Goal: Use online tool/utility

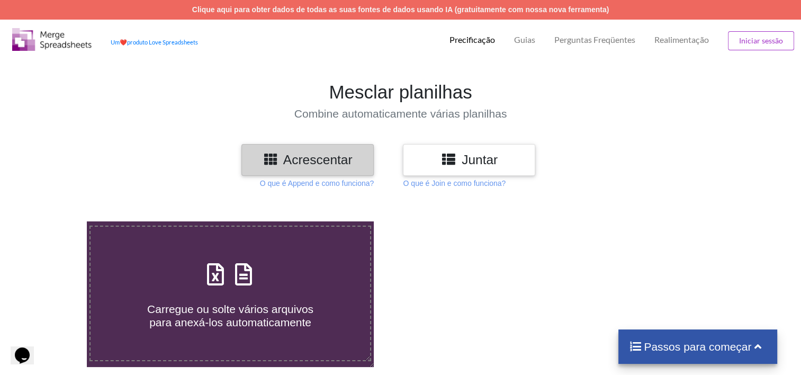
click at [434, 161] on h3 "Juntar" at bounding box center [469, 159] width 117 height 15
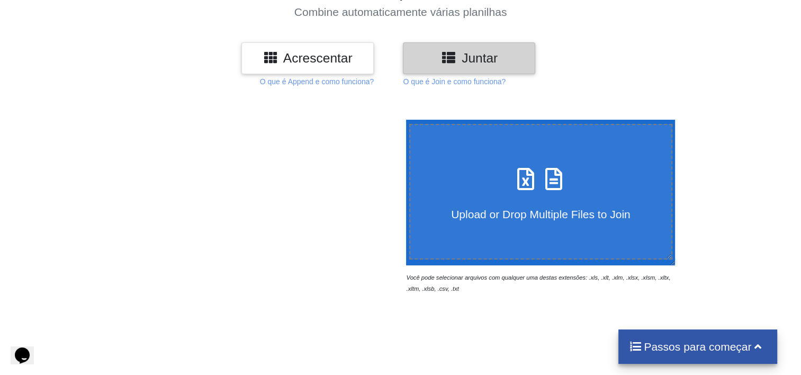
scroll to position [106, 0]
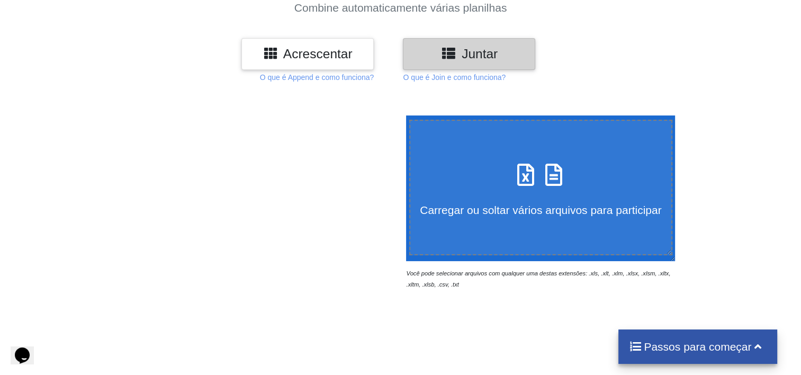
click at [504, 205] on span "Carregar ou soltar vários arquivos para participar" at bounding box center [541, 210] width 242 height 12
click at [404, 115] on input "Carregar ou soltar vários arquivos para participar" at bounding box center [404, 115] width 0 height 0
type input "C:\fakepath\9074677274741pt3.xlsx"
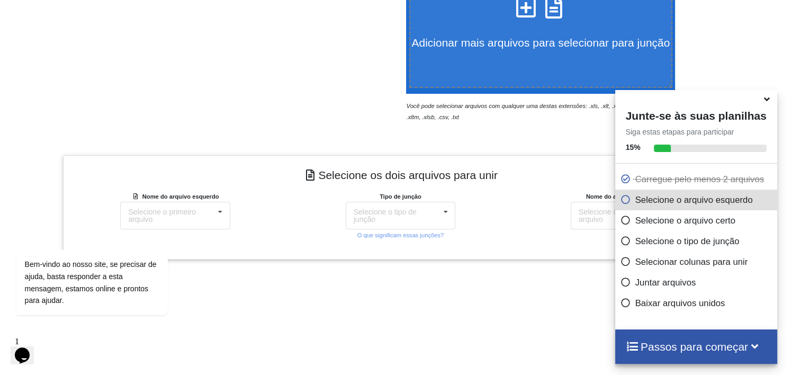
scroll to position [273, 0]
click at [443, 212] on icon at bounding box center [446, 212] width 16 height 20
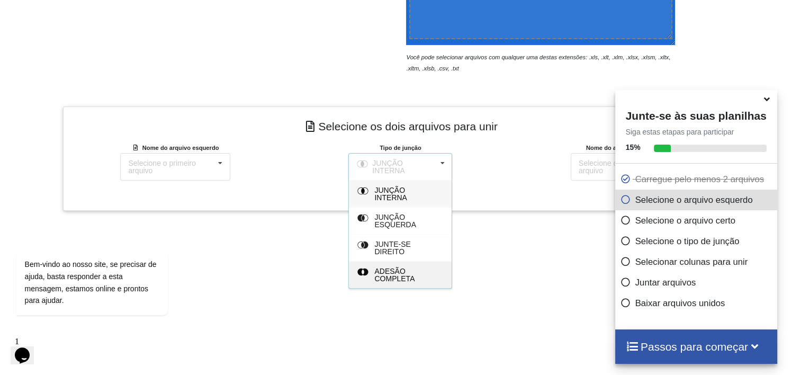
scroll to position [379, 0]
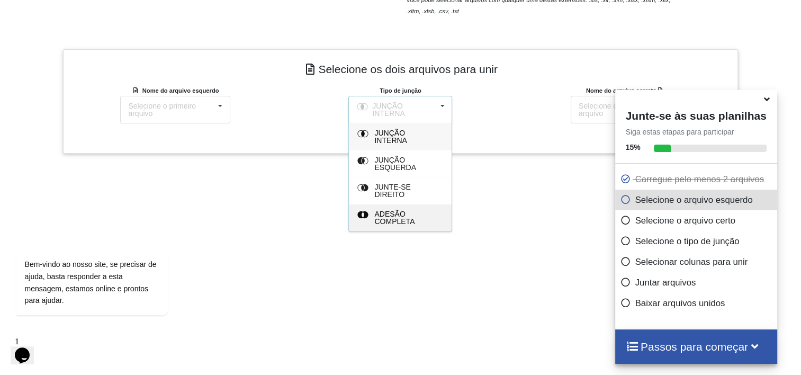
click at [381, 219] on div "ADESÃO COMPLETA" at bounding box center [400, 217] width 103 height 27
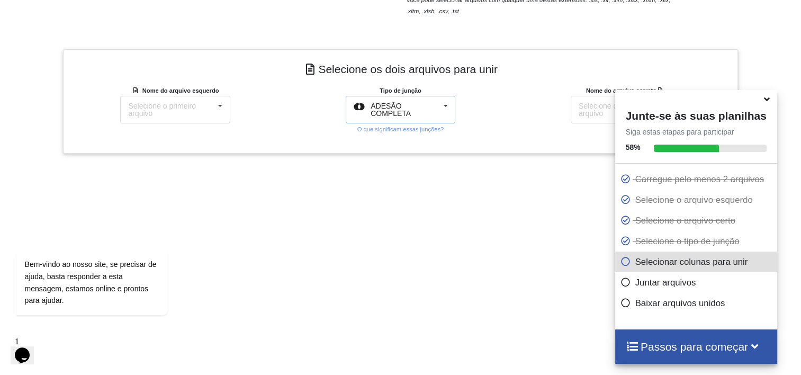
click at [418, 109] on div "ADESÃO COMPLETA" at bounding box center [403, 109] width 65 height 15
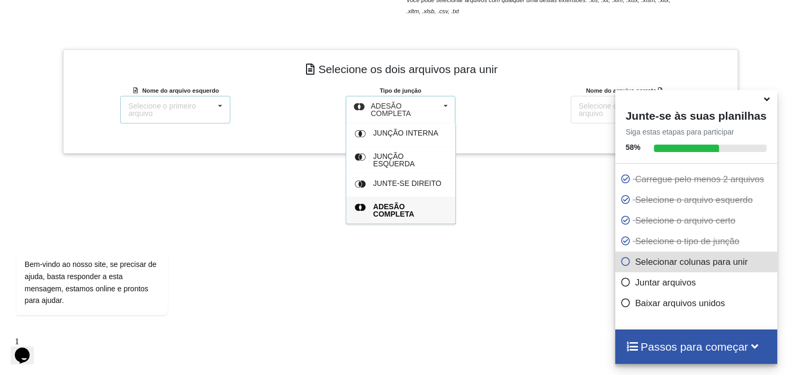
click at [216, 108] on icon at bounding box center [220, 106] width 16 height 20
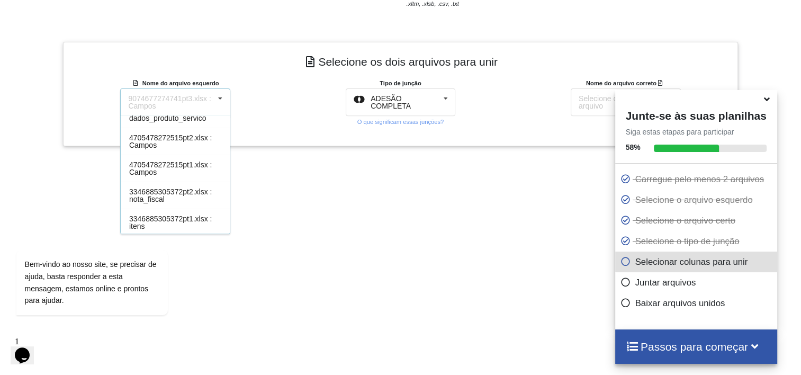
scroll to position [96, 0]
click at [182, 218] on div "Bem-vindo ao nosso site, se precisar de ajuda, basta responder a esta mensagem,…" at bounding box center [106, 244] width 191 height 161
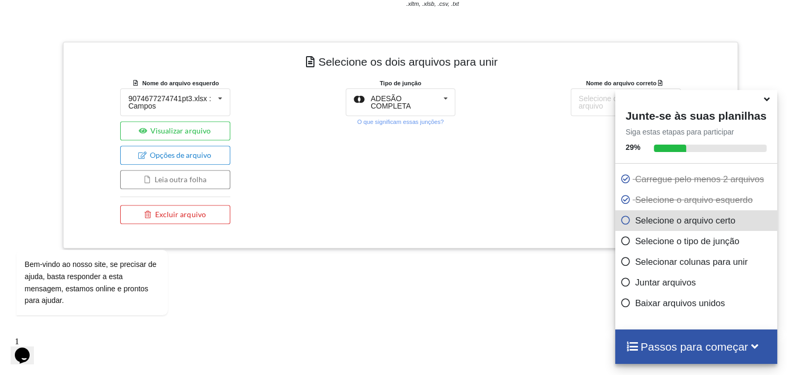
click at [288, 124] on div "Tipo de junção ADESÃO COMPLETA JUNÇÃO INTERNA JUNÇÃO ESQUERDA JUNTE-SE DIREITO …" at bounding box center [400, 153] width 225 height 152
click at [176, 108] on div "9074677274741pt3.xlsx : Campos" at bounding box center [171, 102] width 86 height 15
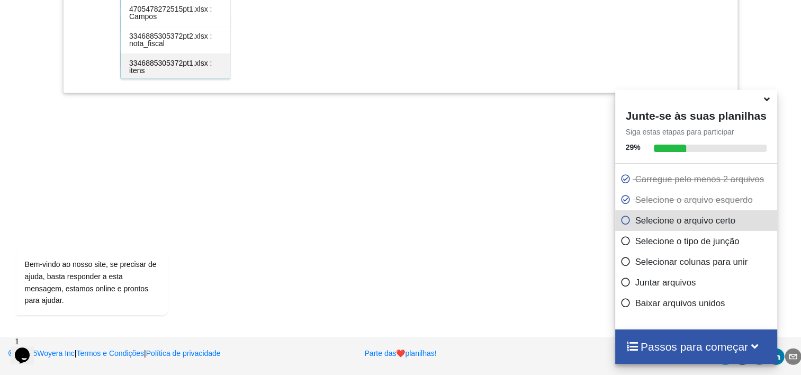
click at [165, 66] on span "3346885305372pt1.xlsx : itens" at bounding box center [170, 67] width 83 height 16
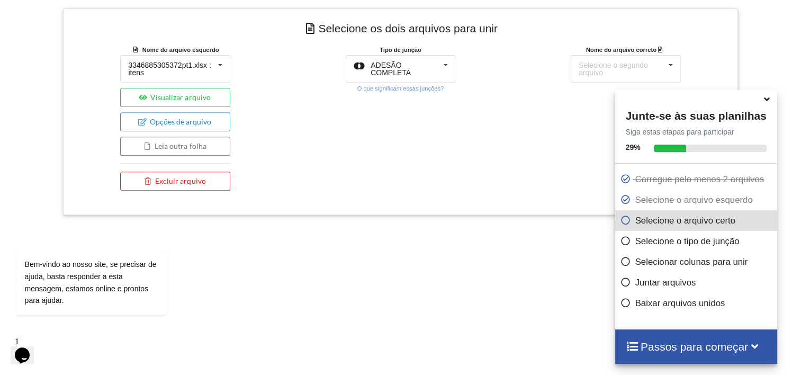
scroll to position [277, 0]
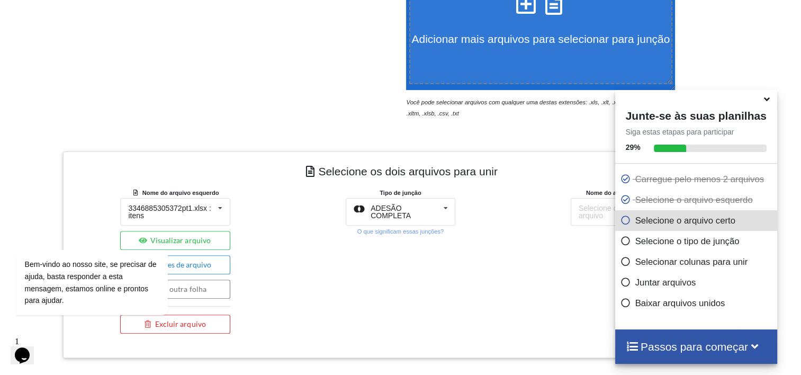
click at [300, 278] on div "Tipo de junção ADESÃO COMPLETA JUNÇÃO INTERNA JUNÇÃO ESQUERDA JUNTE-SE DIREITO …" at bounding box center [400, 263] width 225 height 152
click at [426, 212] on div "ADESÃO COMPLETA" at bounding box center [403, 211] width 65 height 15
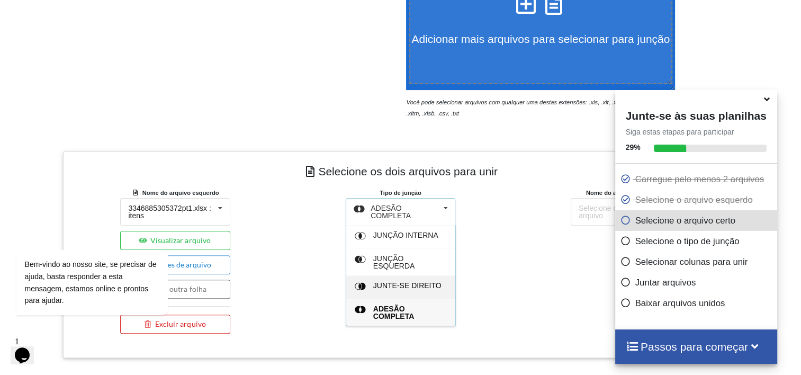
click at [417, 287] on span "JUNTE-SE DIREITO" at bounding box center [407, 285] width 68 height 8
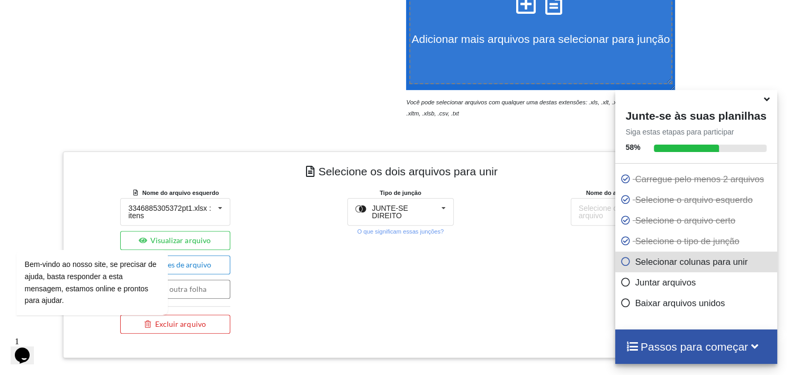
drag, startPoint x: 492, startPoint y: 290, endPoint x: 497, endPoint y: 288, distance: 5.7
click at [492, 290] on div "Tipo de junção JUNTE-SE DIREITO JUNÇÃO INTERNA JUNÇÃO ESQUERDA JUNTE-SE DIREITO…" at bounding box center [400, 263] width 225 height 152
click at [578, 219] on div "Selecione o segundo arquivo 9074677274741pt3.xlsx : Fields 9074677274741pt2.xls…" at bounding box center [626, 212] width 110 height 28
click at [765, 102] on icon at bounding box center [767, 98] width 11 height 10
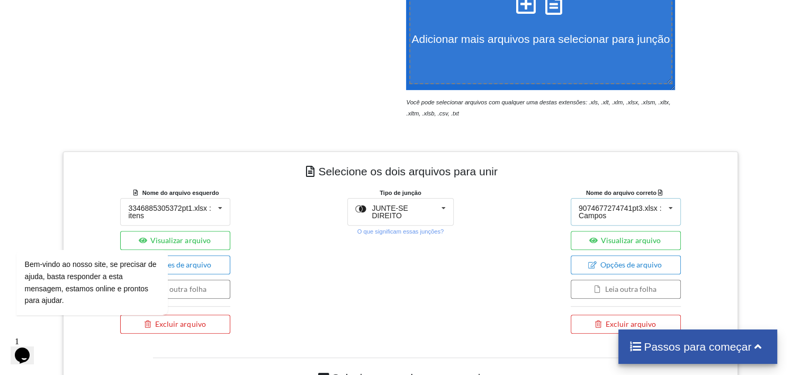
click at [604, 208] on div "9074677274741pt3.xlsx : Campos" at bounding box center [622, 211] width 86 height 15
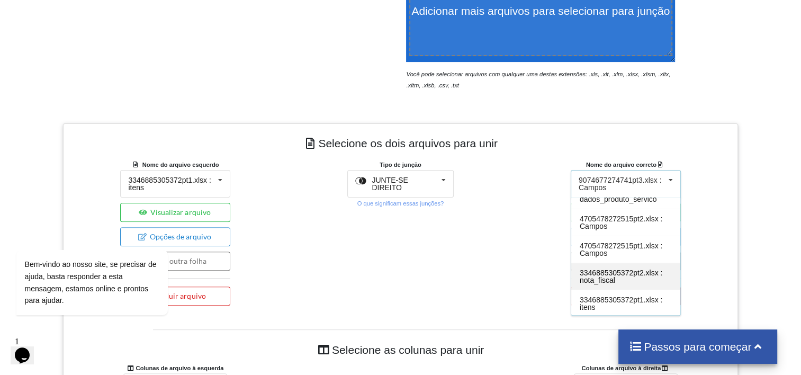
scroll to position [330, 0]
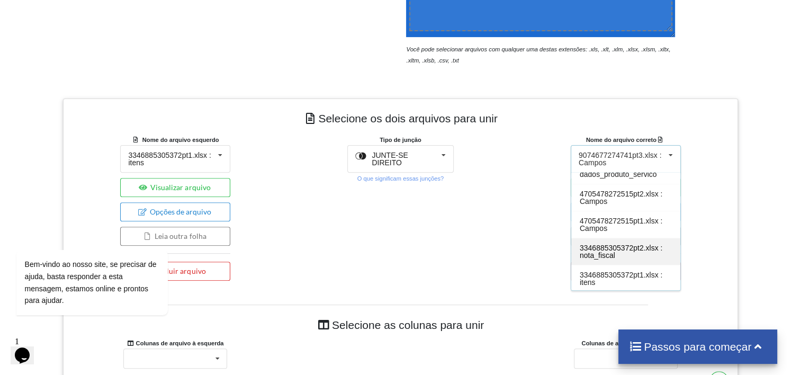
click at [595, 248] on span "3346885305372pt2.xlsx : nota_fiscal" at bounding box center [621, 252] width 83 height 16
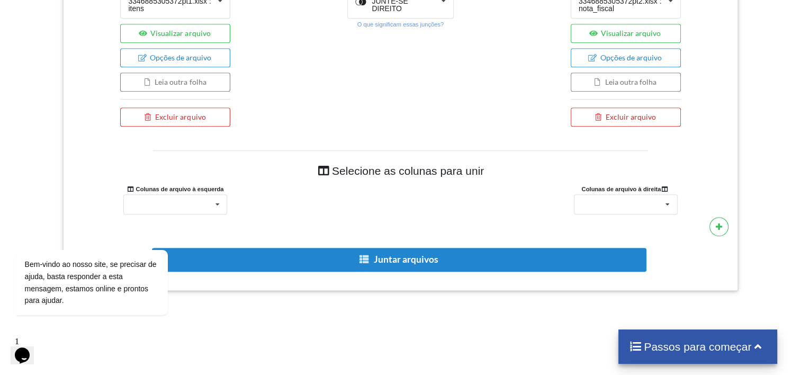
scroll to position [511, 0]
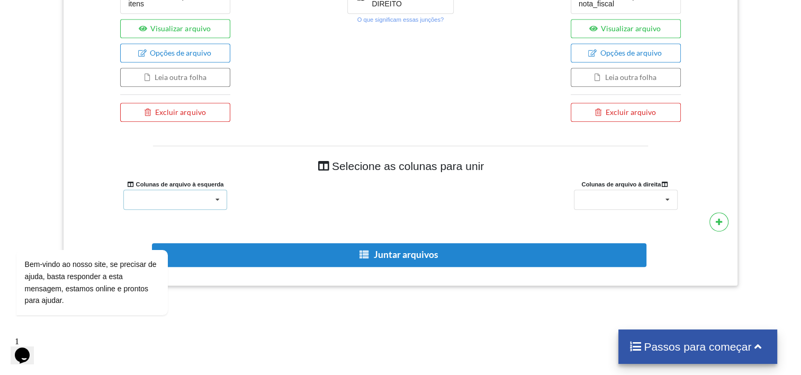
click at [216, 201] on icon at bounding box center [218, 200] width 16 height 20
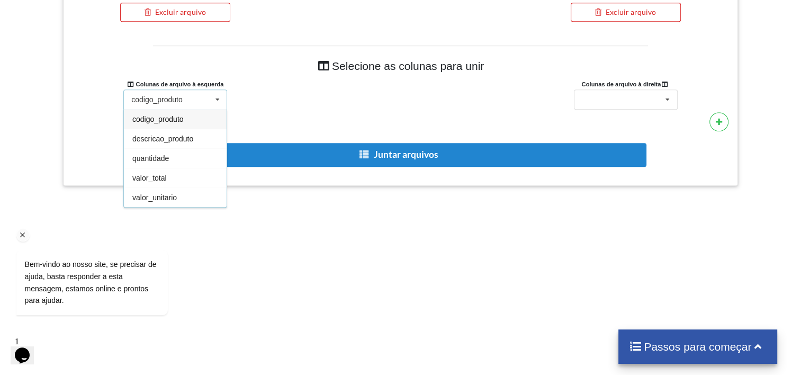
scroll to position [617, 0]
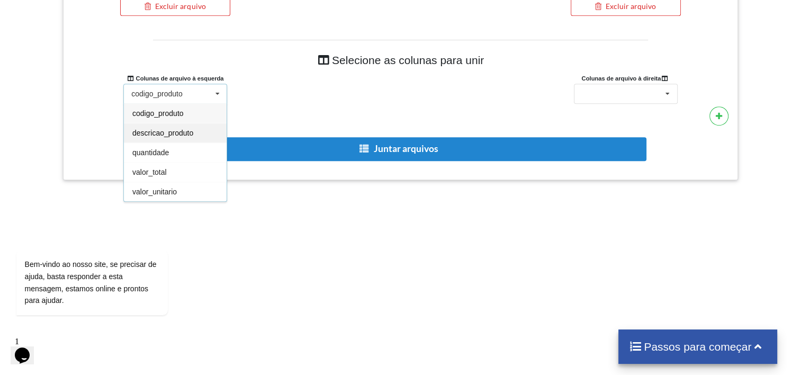
click at [175, 133] on span "descricao_produto" at bounding box center [162, 133] width 61 height 8
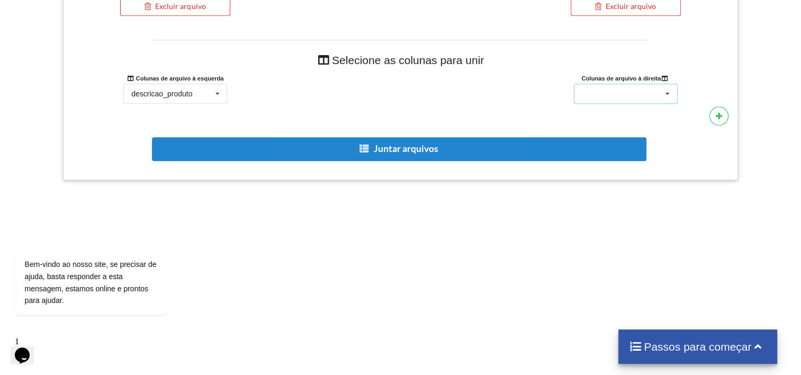
click at [629, 90] on div "cnpj_emitente data_emissao nome_razao_social_destinatario valor_total_nota" at bounding box center [626, 94] width 104 height 20
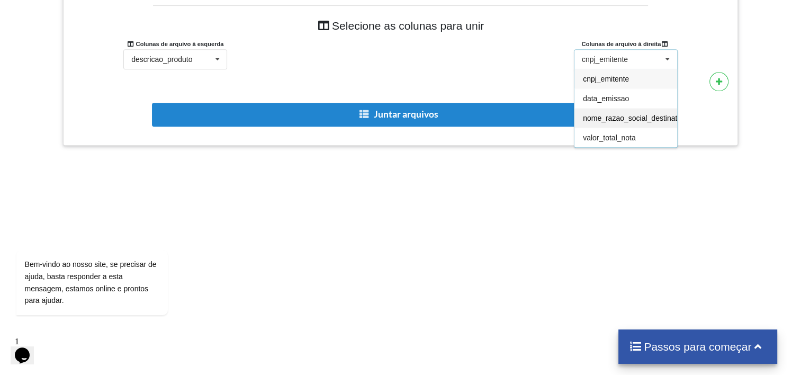
scroll to position [670, 0]
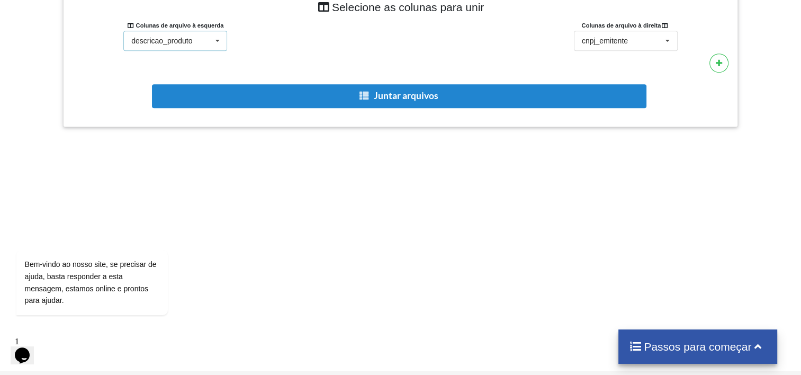
click at [220, 40] on icon at bounding box center [218, 41] width 16 height 20
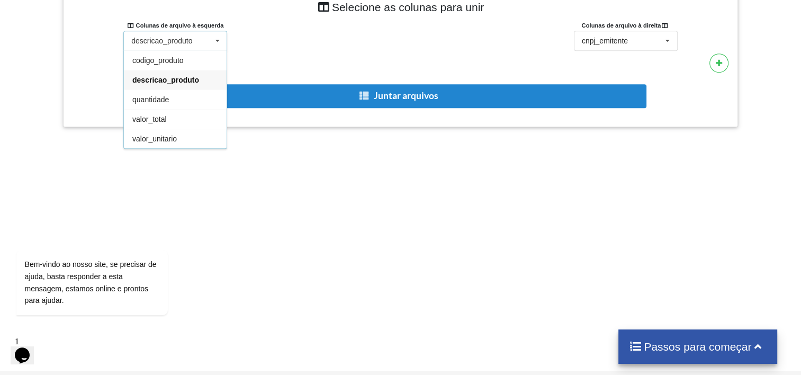
click at [273, 46] on div "descricao_produto codigo_produto descricao_produto quantidade valor_total valor…" at bounding box center [175, 41] width 225 height 20
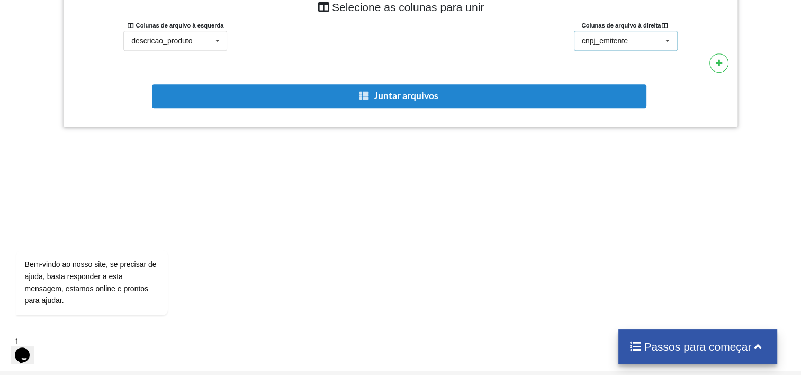
click at [624, 42] on div "cnpj_emitente" at bounding box center [605, 40] width 46 height 7
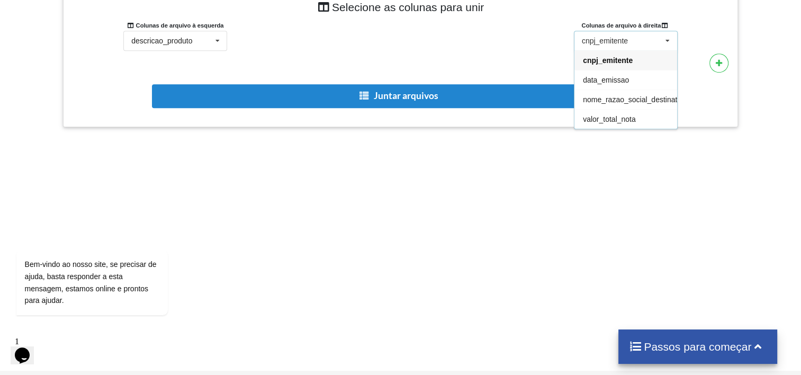
click at [624, 42] on div "cnpj_emitente" at bounding box center [605, 40] width 46 height 7
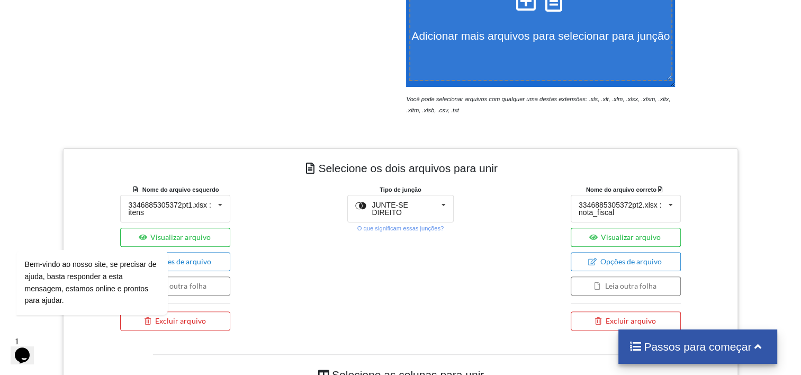
scroll to position [277, 0]
